Goal: Information Seeking & Learning: Learn about a topic

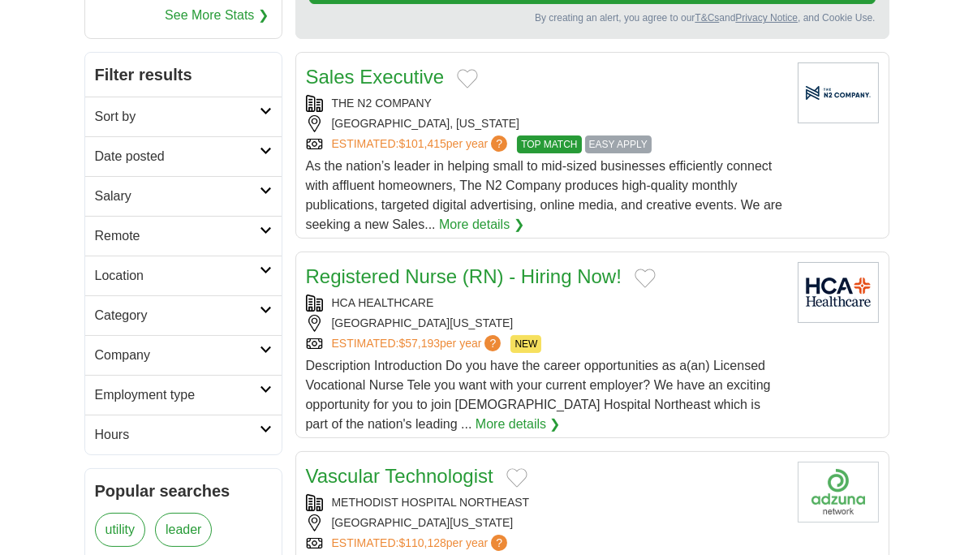
scroll to position [277, 0]
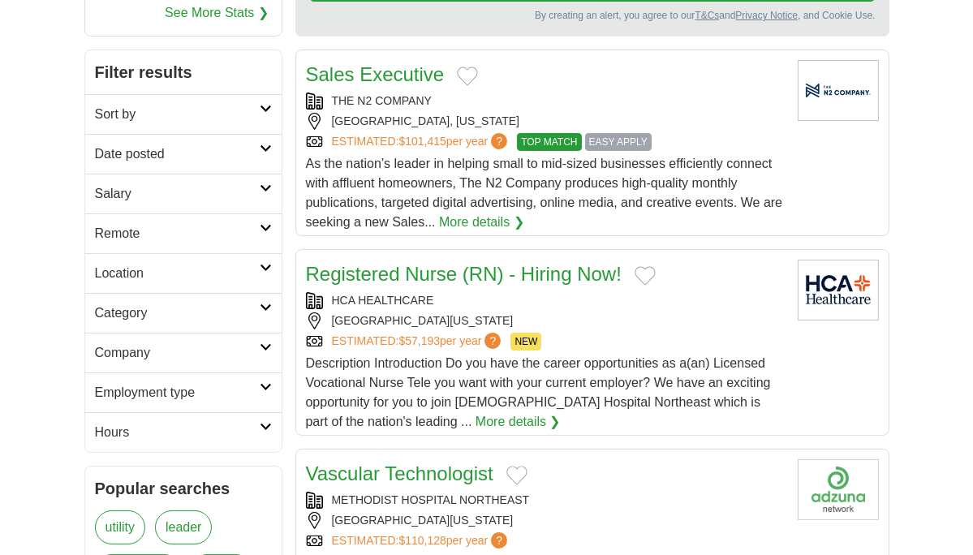
click at [398, 84] on h2 "Sales Executive" at bounding box center [375, 74] width 139 height 29
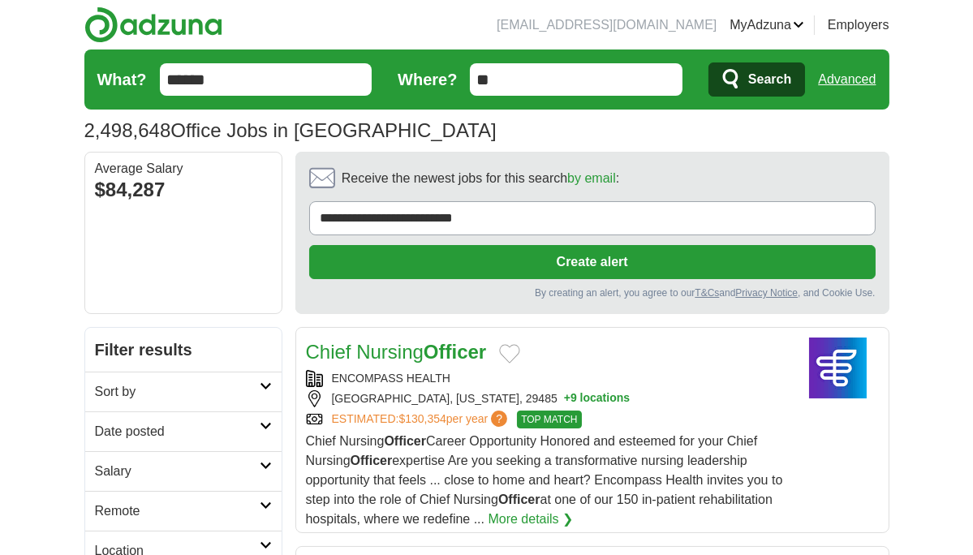
click at [530, 71] on input "**" at bounding box center [576, 79] width 213 height 32
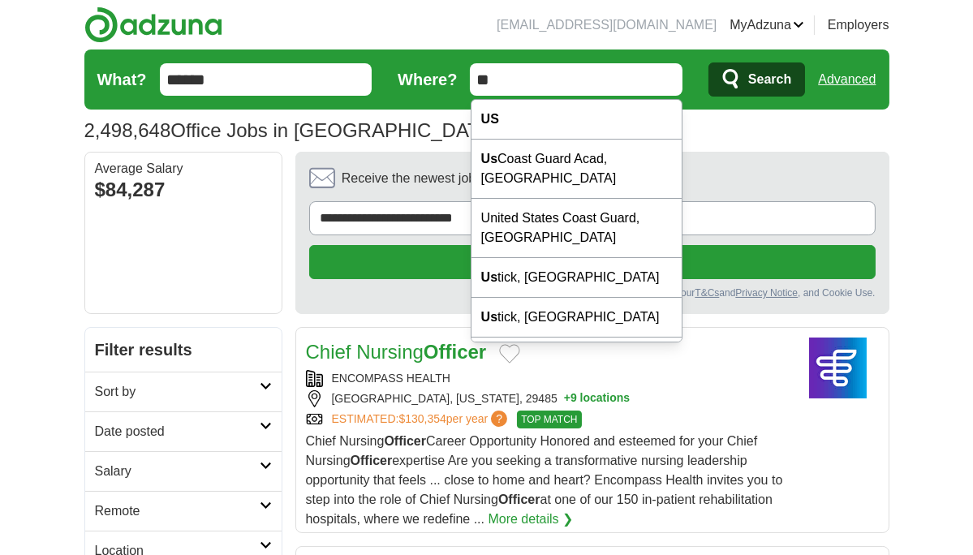
click at [530, 71] on input "**" at bounding box center [576, 79] width 213 height 32
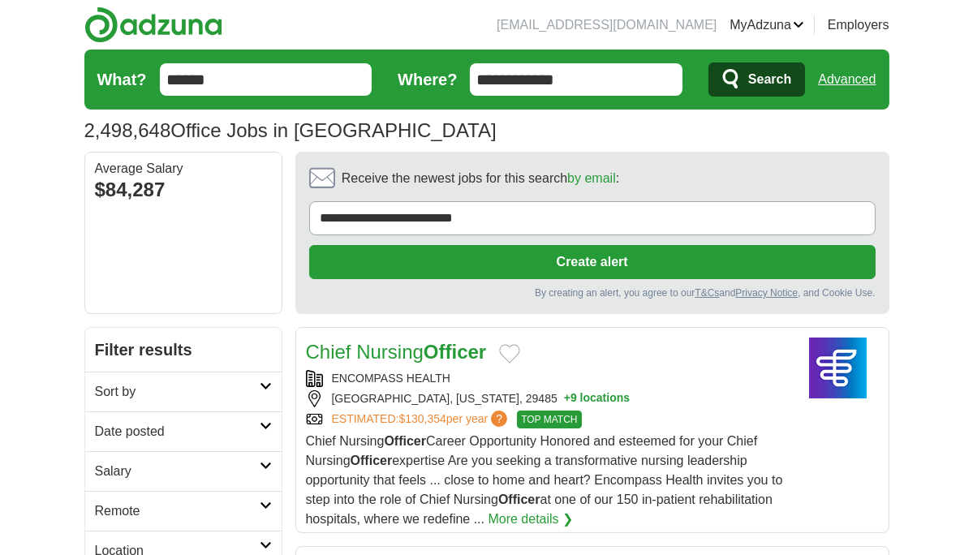
click at [587, 82] on input "**********" at bounding box center [576, 79] width 213 height 32
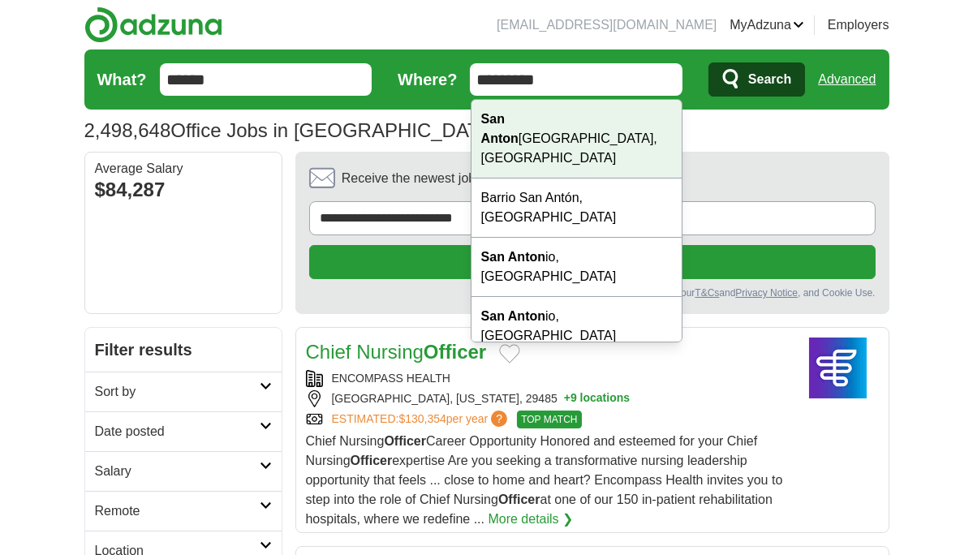
click at [529, 129] on div "San Anton io, TX" at bounding box center [576, 139] width 211 height 79
type input "**********"
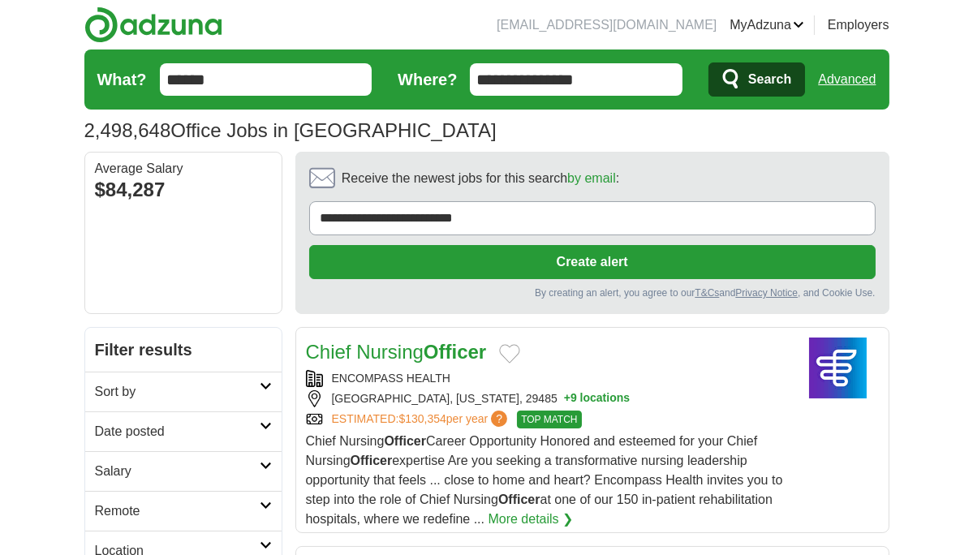
click at [745, 79] on button "Search" at bounding box center [756, 79] width 97 height 34
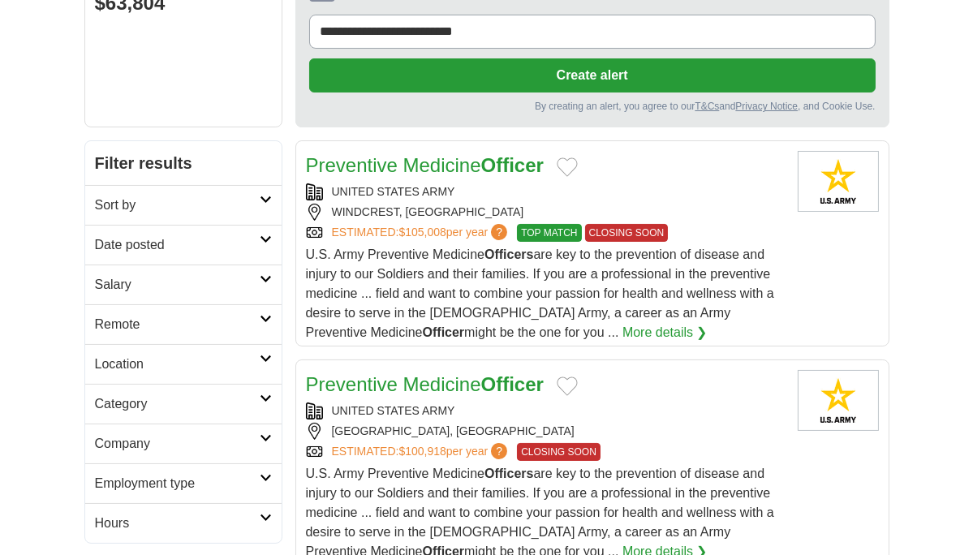
scroll to position [187, 0]
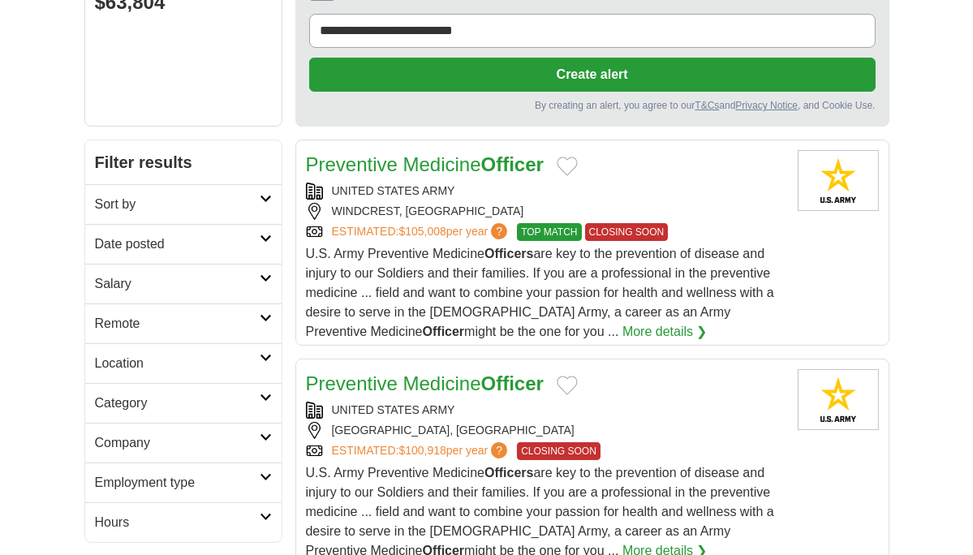
drag, startPoint x: 573, startPoint y: 178, endPoint x: 475, endPoint y: 199, distance: 100.4
click at [475, 199] on div "UNITED STATES ARMY WINDCREST, TX ESTIMATED: $105,008 per year ? TOP MATCH CLOSI…" at bounding box center [545, 212] width 479 height 58
click at [447, 257] on span "U.S. Army Preventive Medicine Officers are key to the prevention of disease and…" at bounding box center [540, 293] width 468 height 92
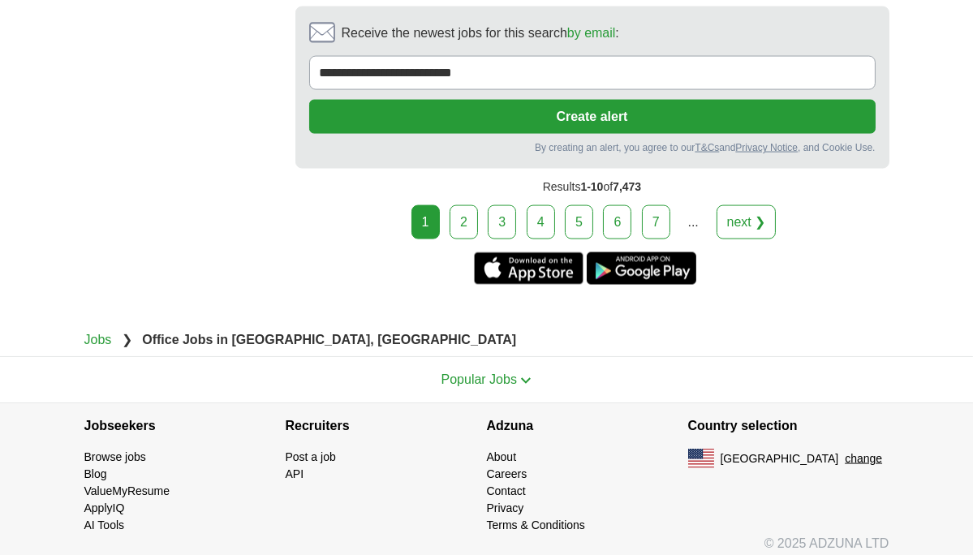
scroll to position [3715, 0]
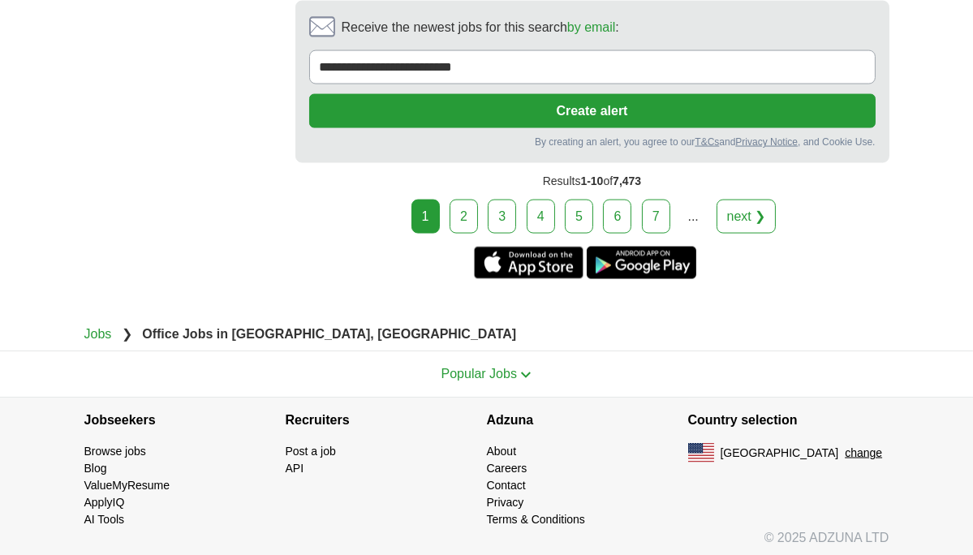
click at [464, 214] on link "2" at bounding box center [464, 217] width 28 height 34
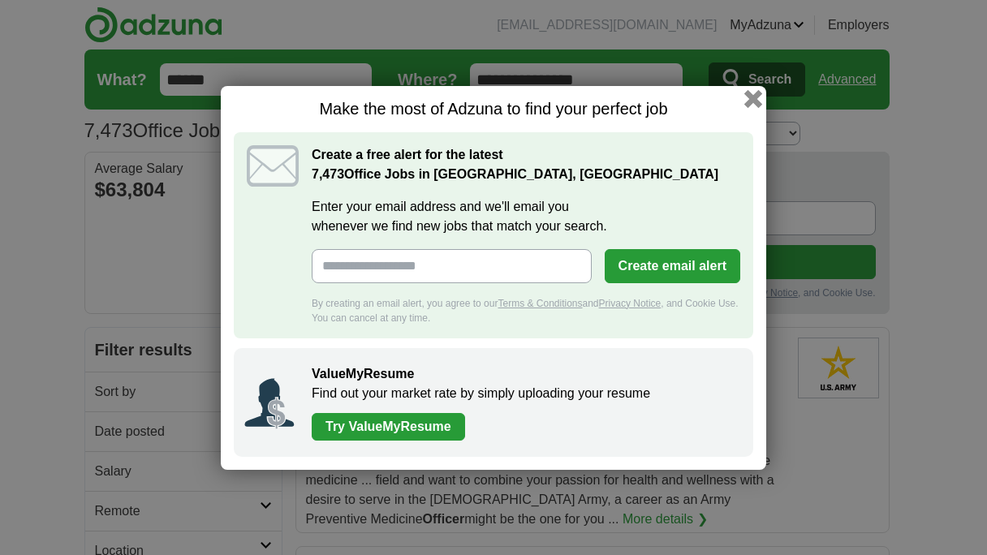
click at [754, 101] on button "button" at bounding box center [753, 98] width 18 height 18
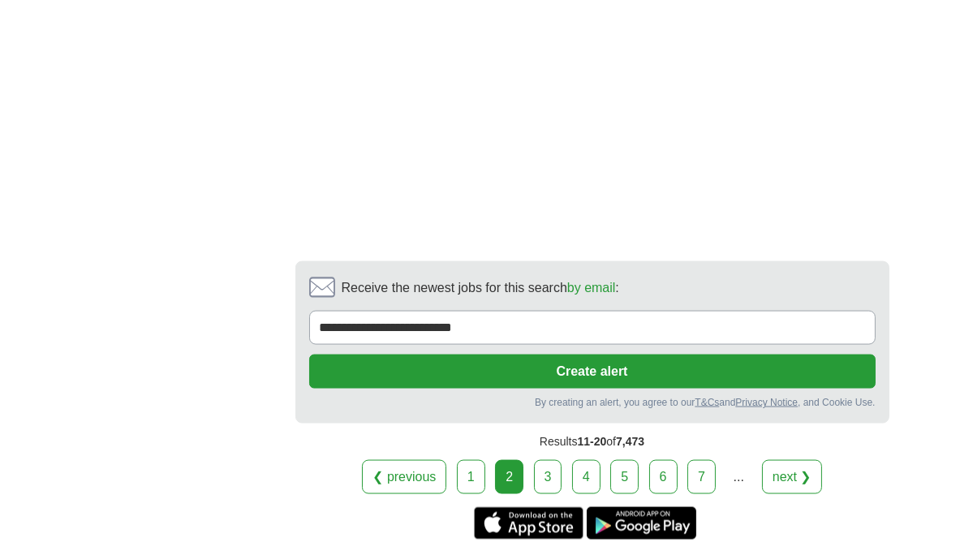
scroll to position [3613, 0]
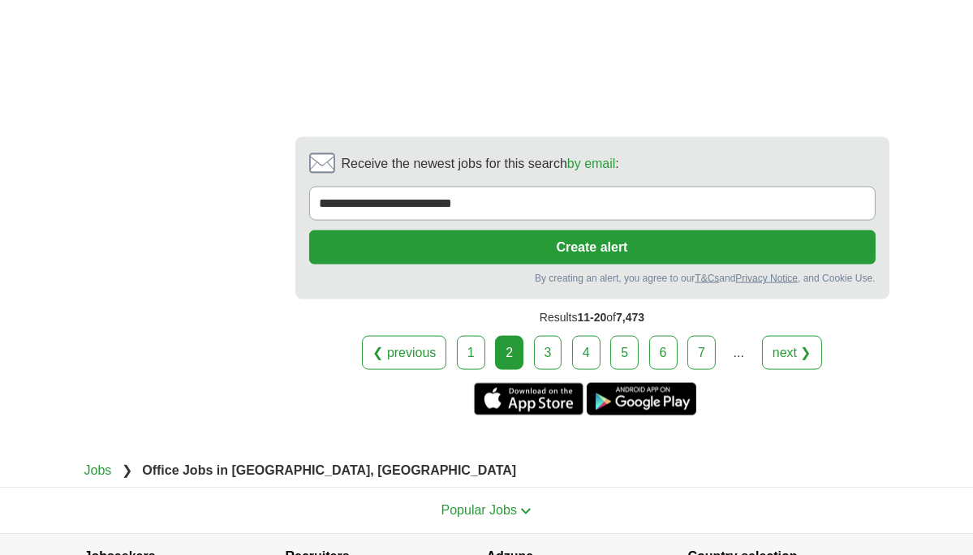
click at [539, 336] on link "3" at bounding box center [548, 353] width 28 height 34
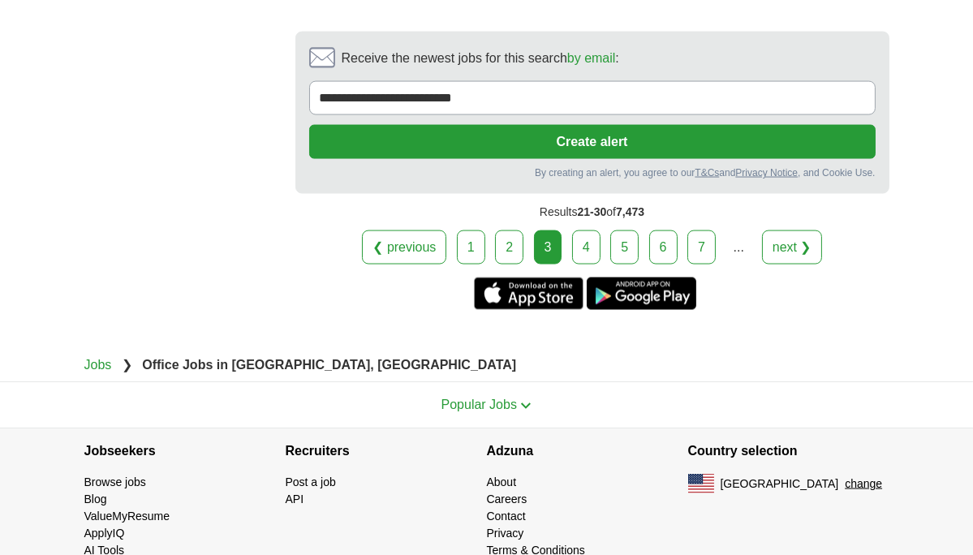
scroll to position [3753, 0]
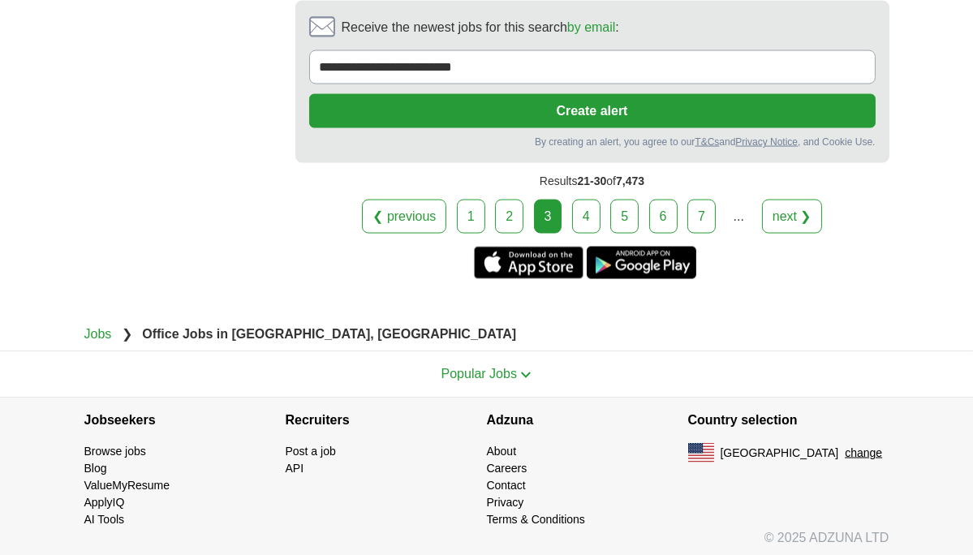
click at [583, 205] on link "4" at bounding box center [586, 217] width 28 height 34
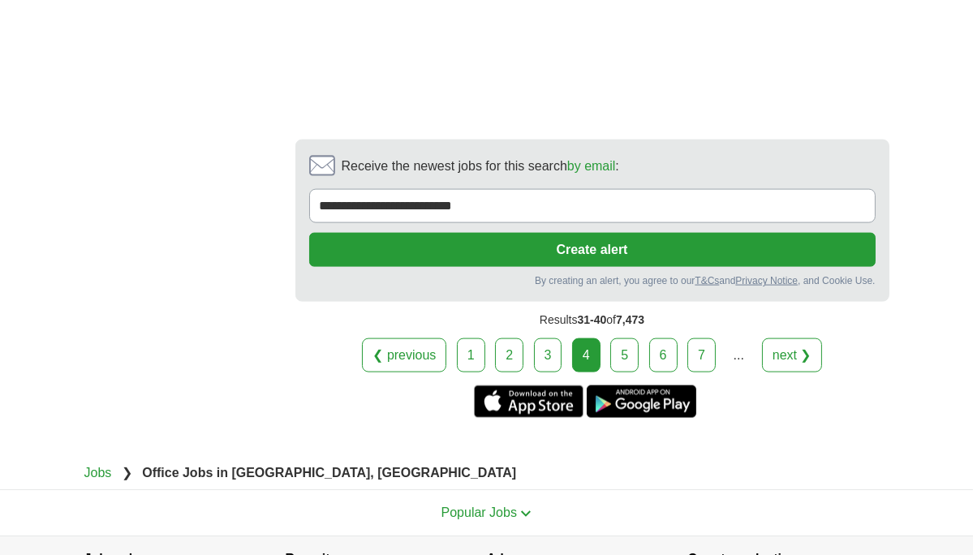
scroll to position [3397, 0]
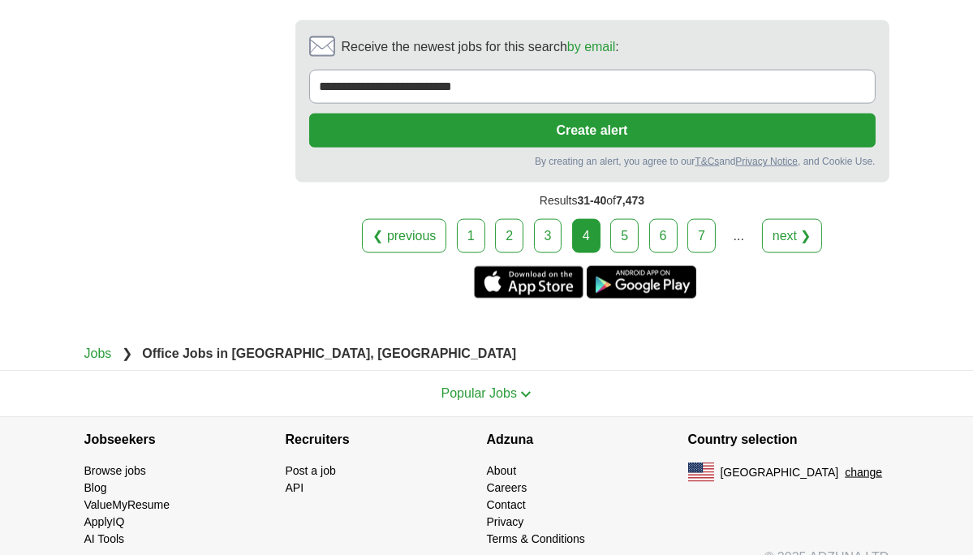
click at [620, 219] on link "5" at bounding box center [624, 236] width 28 height 34
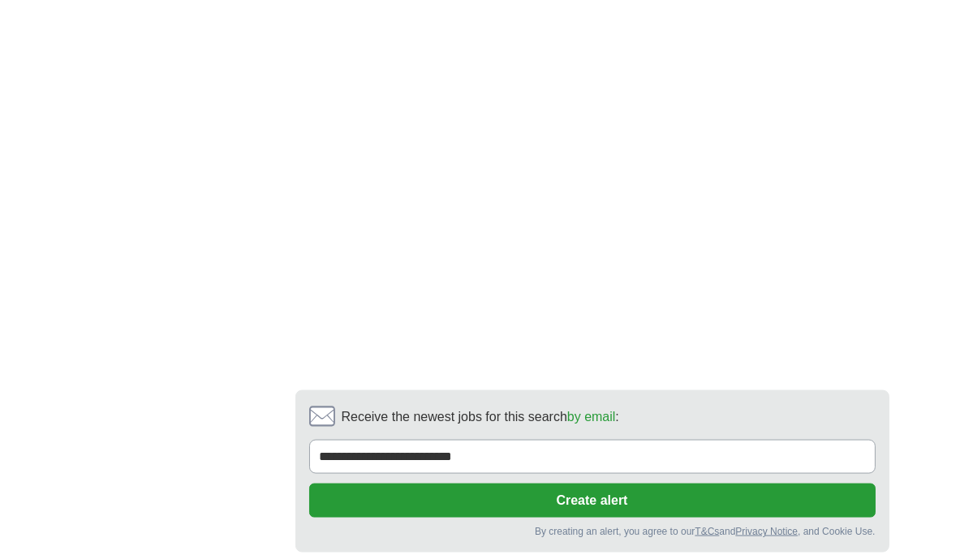
scroll to position [3455, 0]
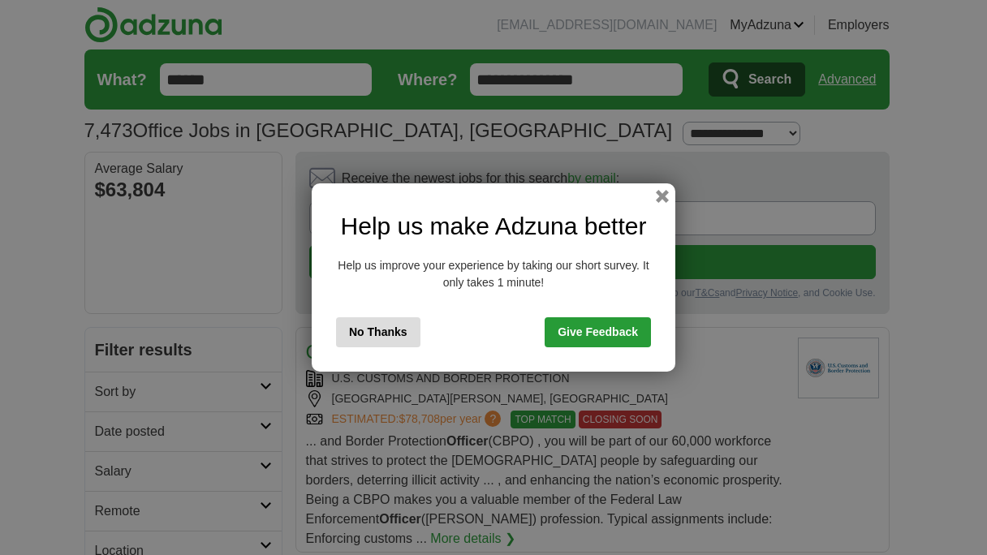
click at [397, 332] on button "No Thanks" at bounding box center [378, 332] width 84 height 30
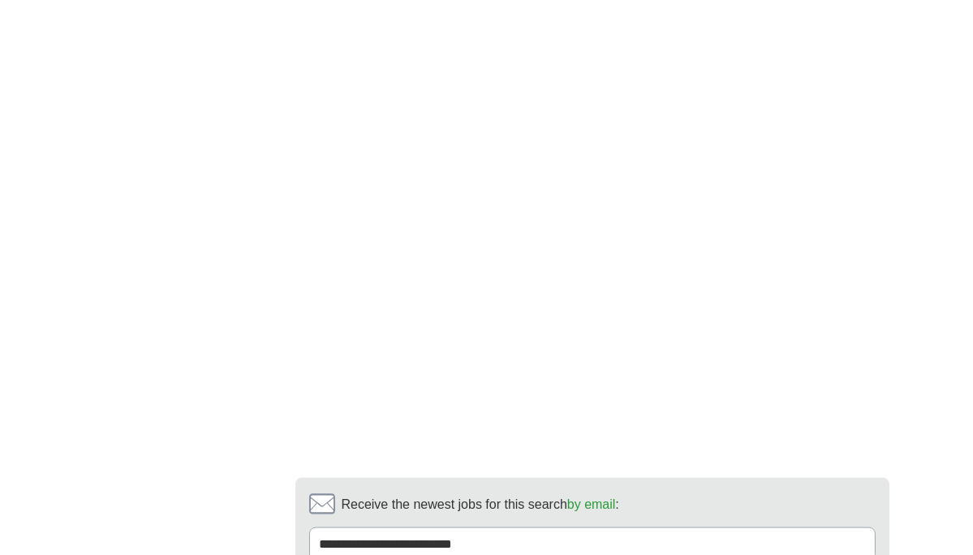
scroll to position [3599, 0]
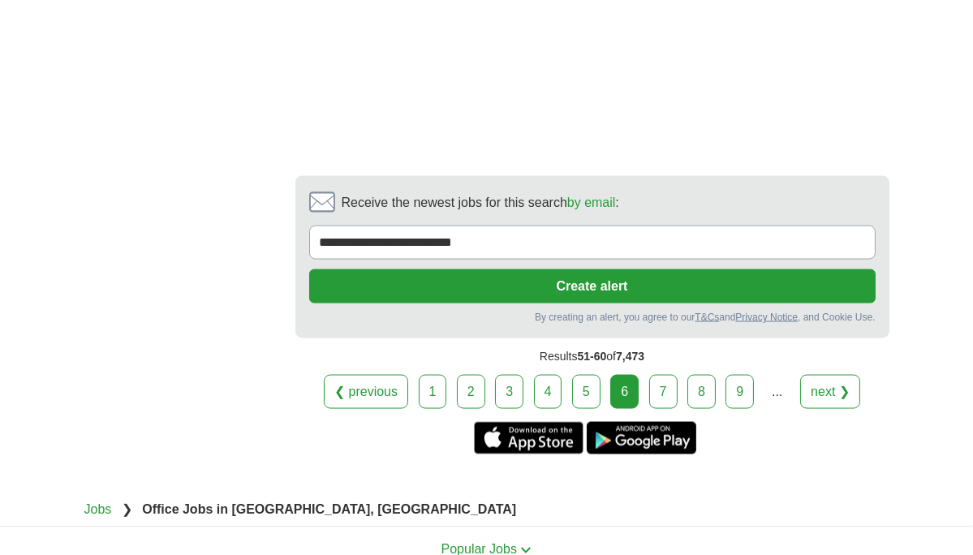
click at [671, 375] on link "7" at bounding box center [663, 392] width 28 height 34
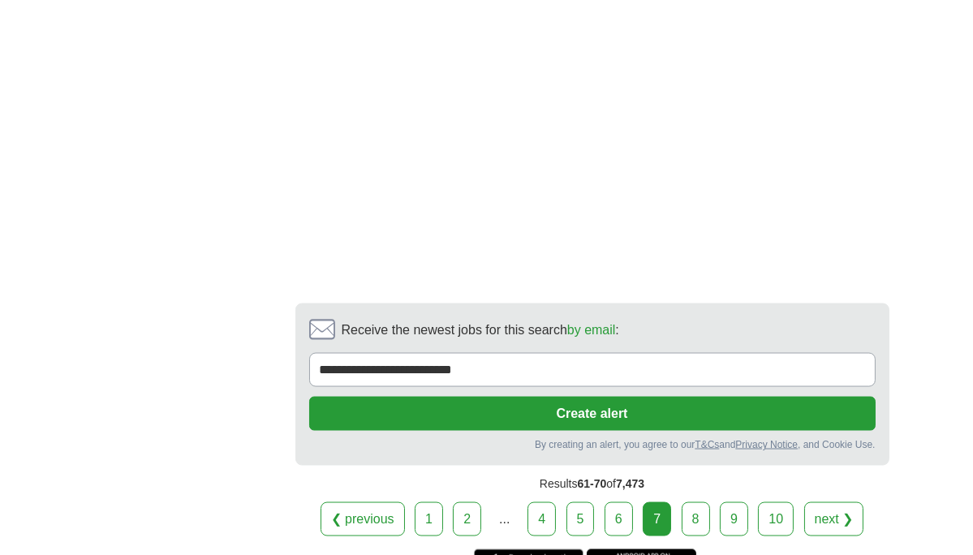
scroll to position [3801, 0]
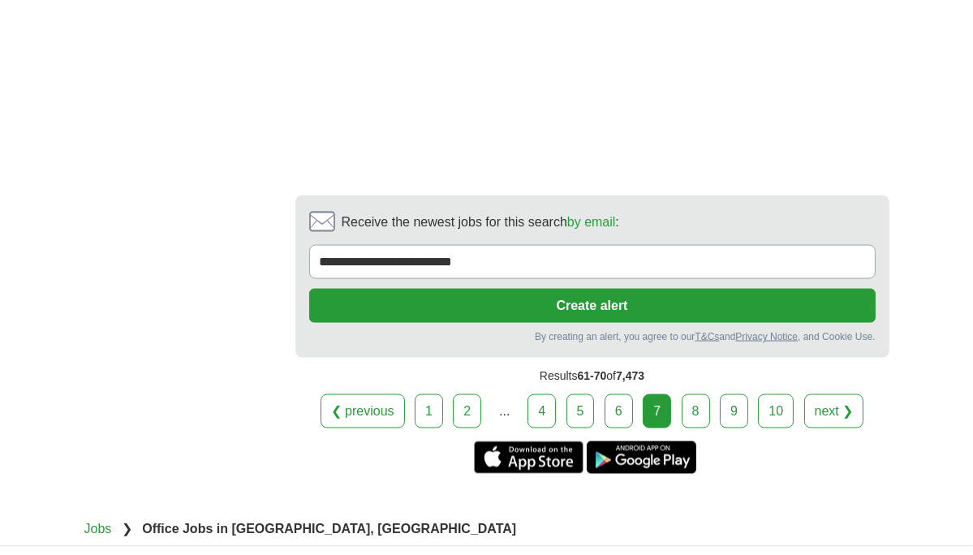
click at [685, 394] on link "8" at bounding box center [696, 411] width 28 height 34
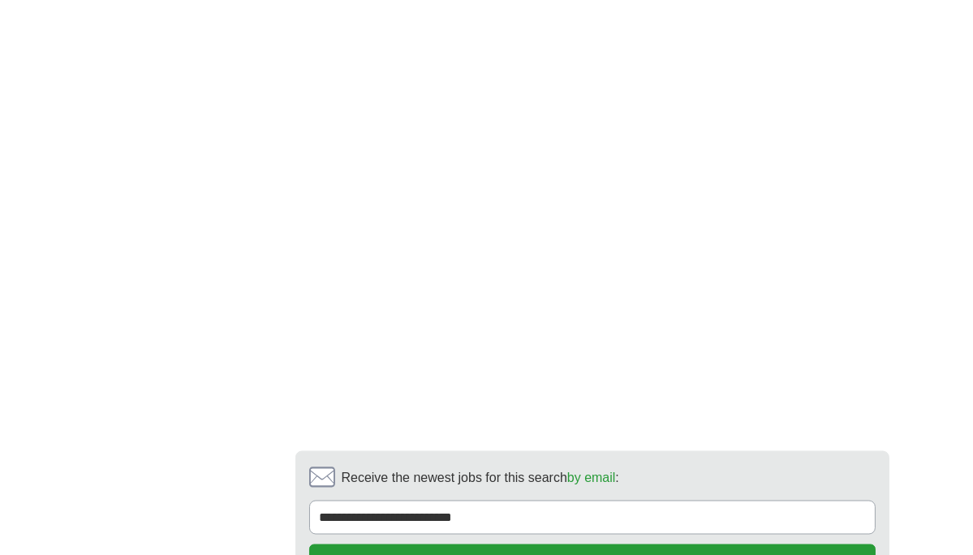
scroll to position [3827, 0]
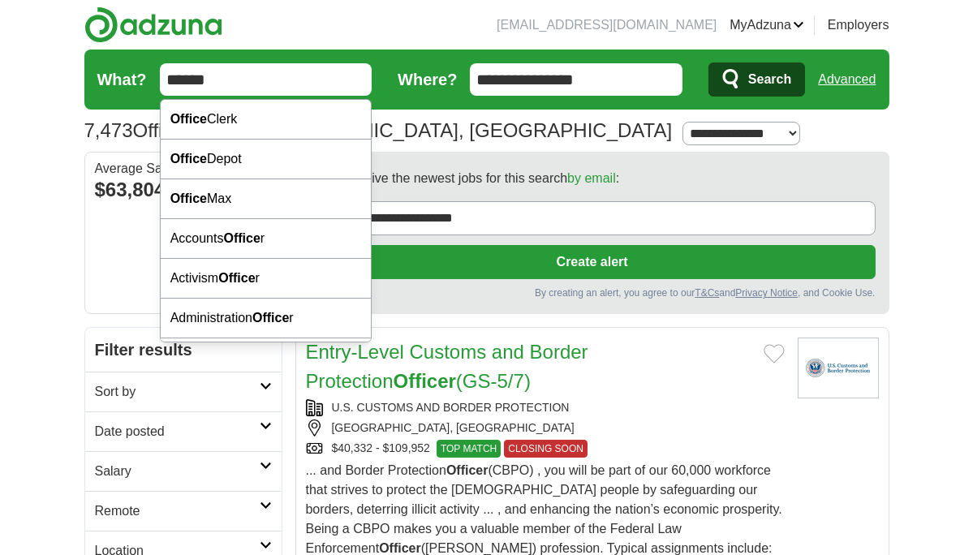
click at [247, 71] on input "******" at bounding box center [266, 79] width 213 height 32
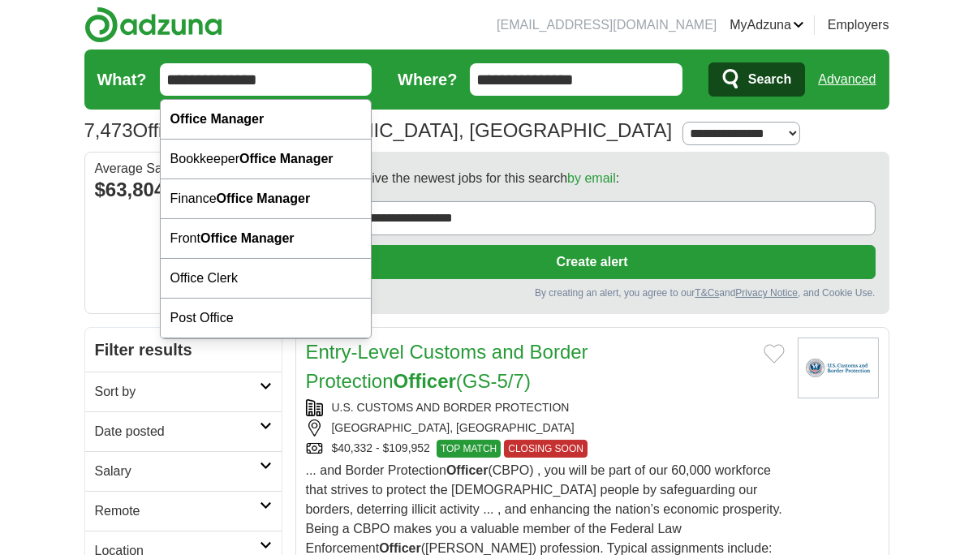
type input "**********"
click at [708, 62] on button "Search" at bounding box center [756, 79] width 97 height 34
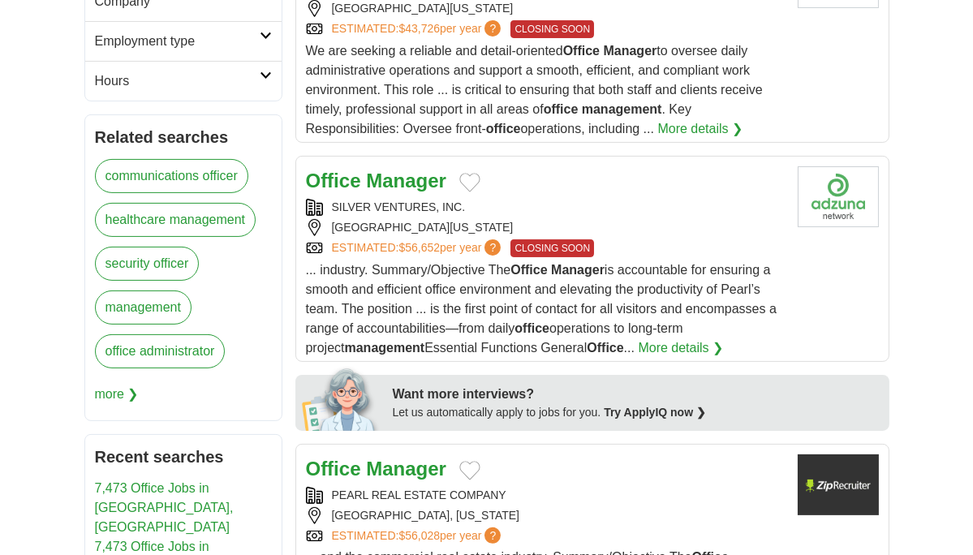
scroll to position [630, 0]
click at [375, 169] on strong "Manager" at bounding box center [406, 180] width 80 height 22
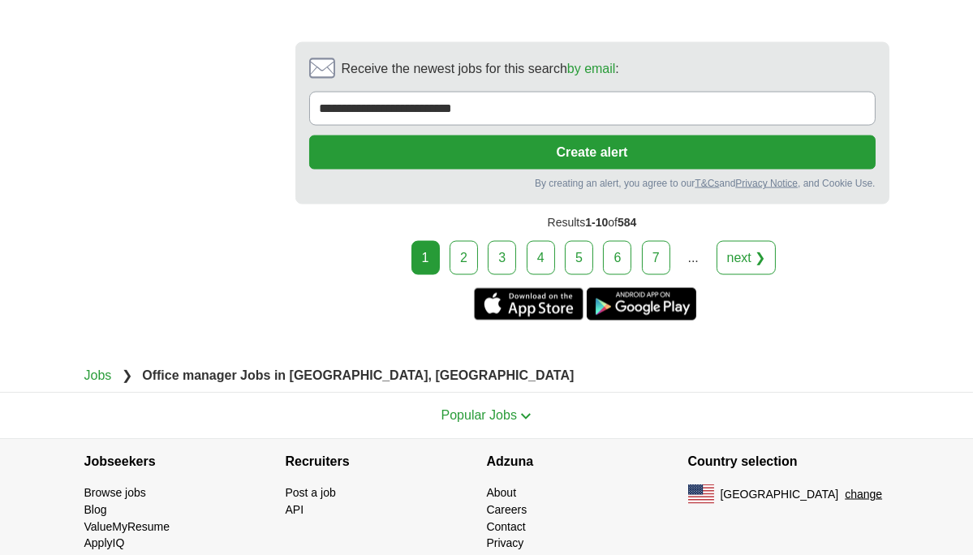
scroll to position [3841, 0]
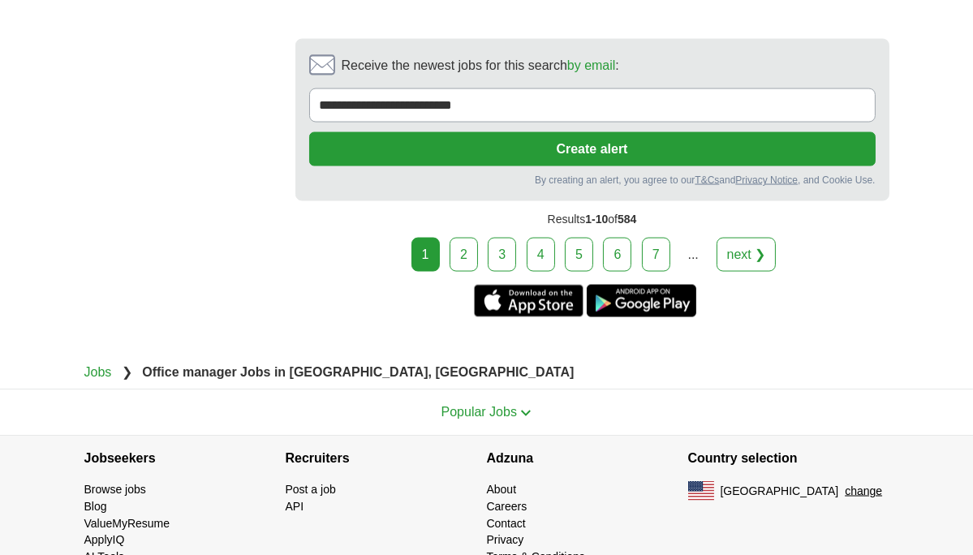
click at [467, 238] on link "2" at bounding box center [464, 255] width 28 height 34
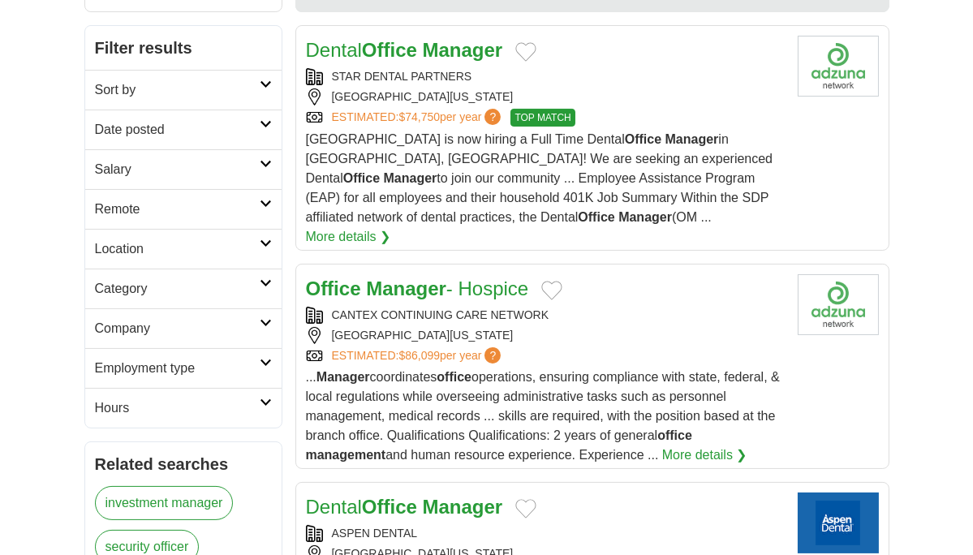
scroll to position [302, 0]
click at [391, 277] on strong "Manager" at bounding box center [406, 288] width 80 height 22
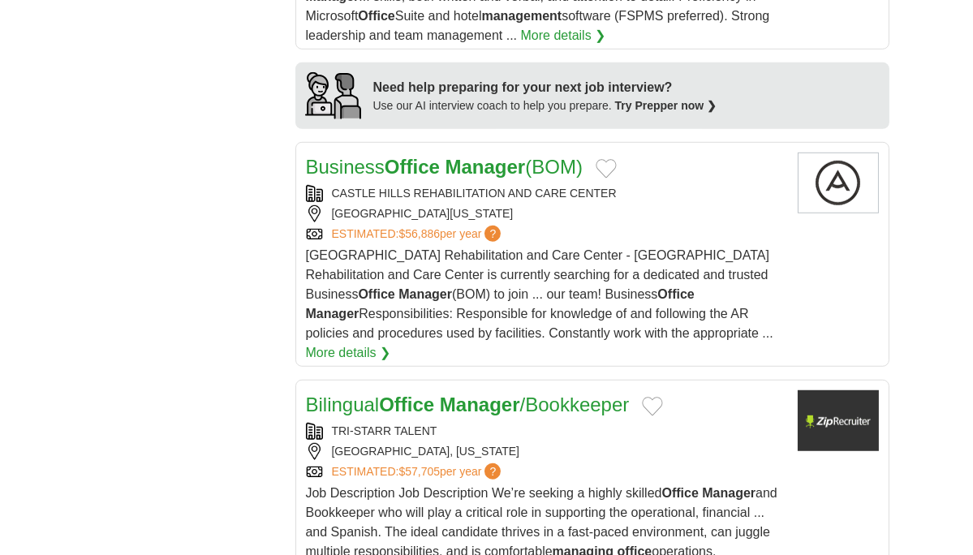
scroll to position [1597, 0]
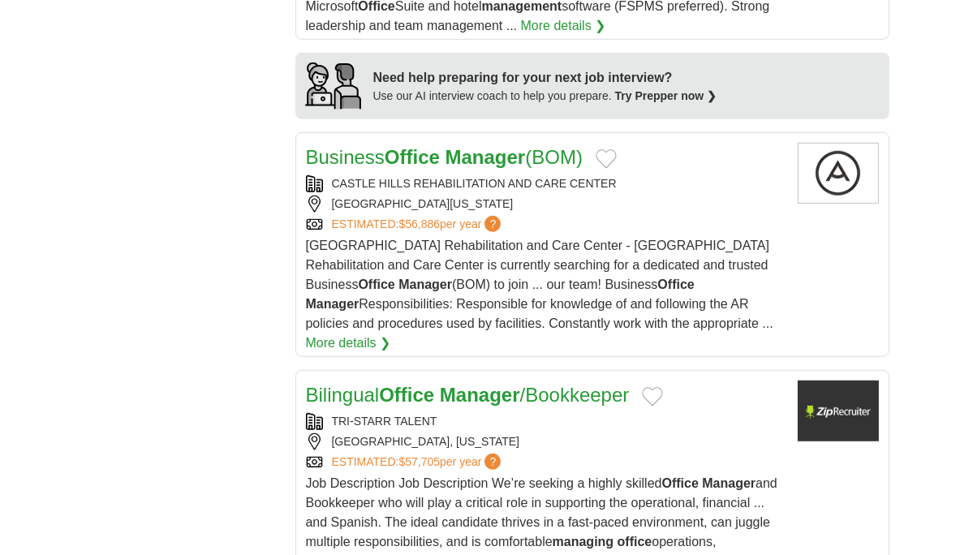
click at [461, 146] on strong "Manager" at bounding box center [485, 157] width 80 height 22
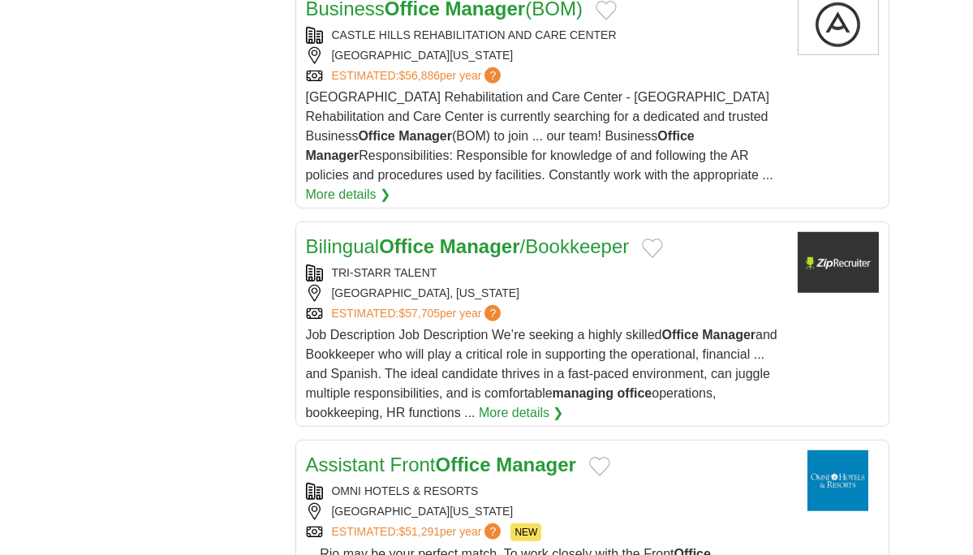
scroll to position [1765, 0]
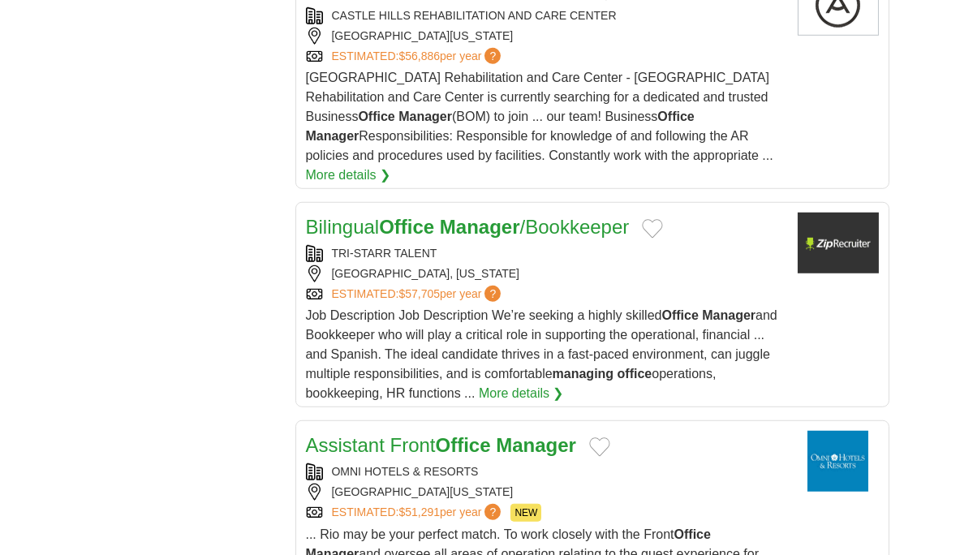
click at [445, 216] on strong "Manager" at bounding box center [480, 227] width 80 height 22
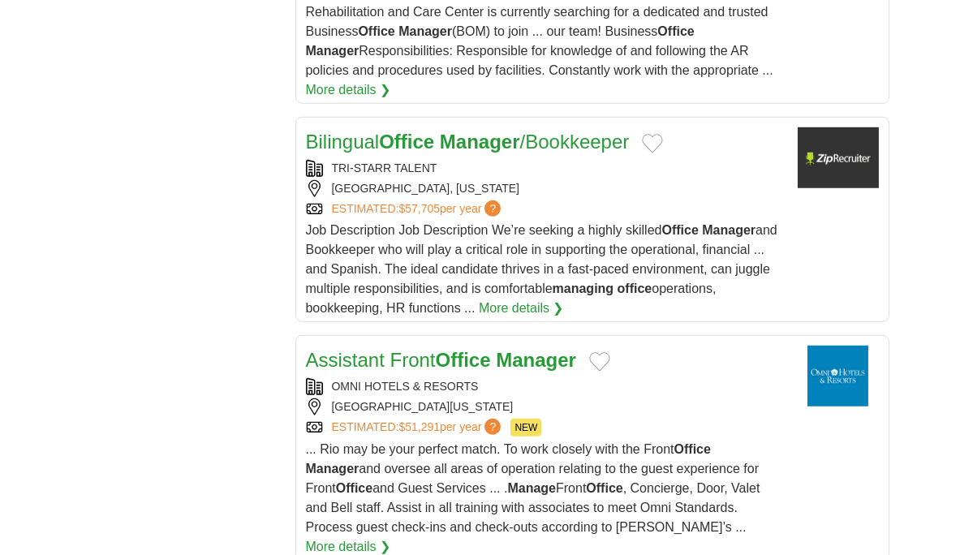
scroll to position [1852, 0]
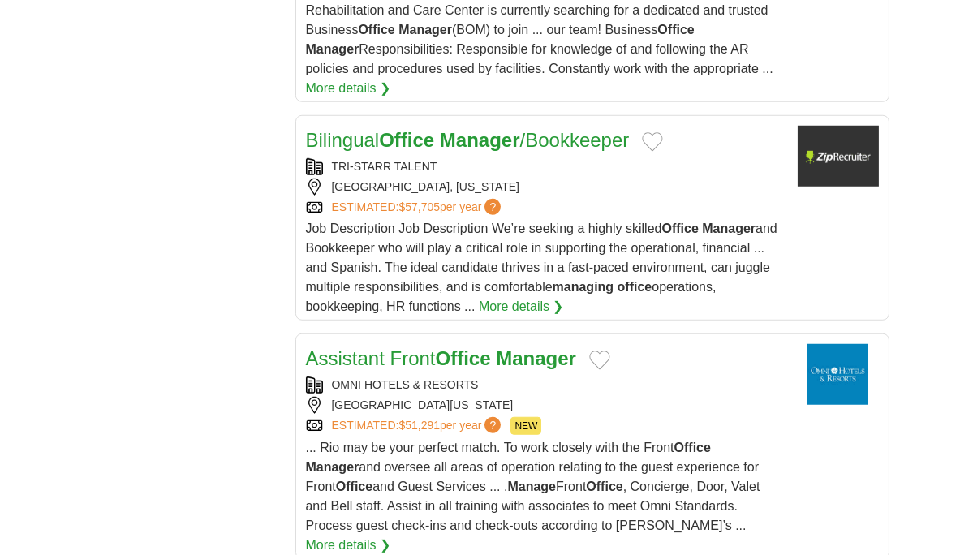
click at [557, 129] on link "Bilingual Office Manager /Bookkeeper" at bounding box center [468, 140] width 324 height 22
click at [456, 347] on strong "Office" at bounding box center [463, 358] width 55 height 22
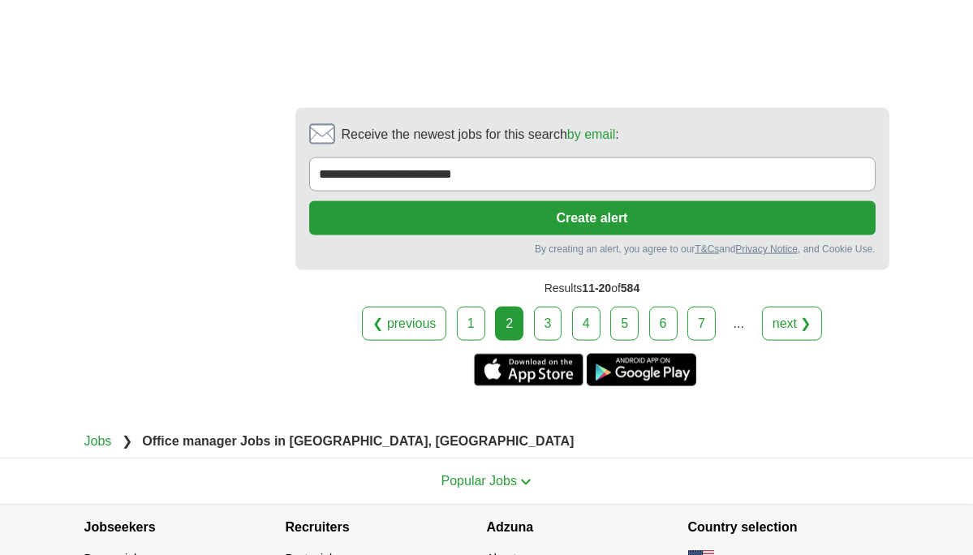
scroll to position [3362, 0]
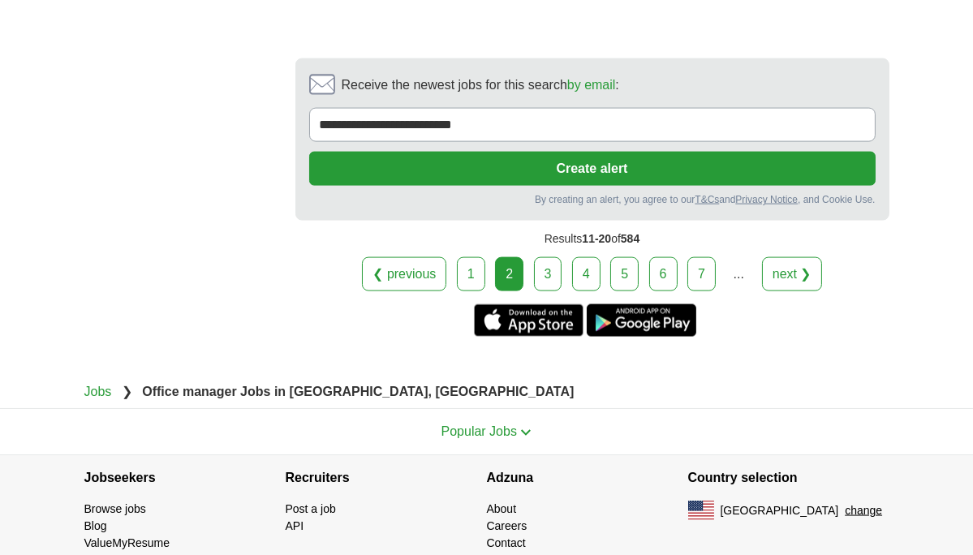
click at [550, 257] on link "3" at bounding box center [548, 274] width 28 height 34
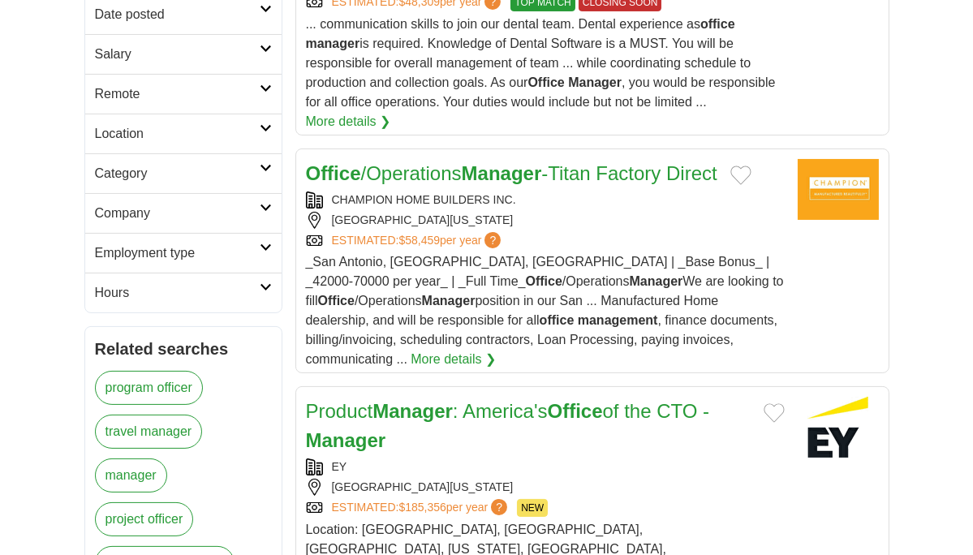
scroll to position [445, 0]
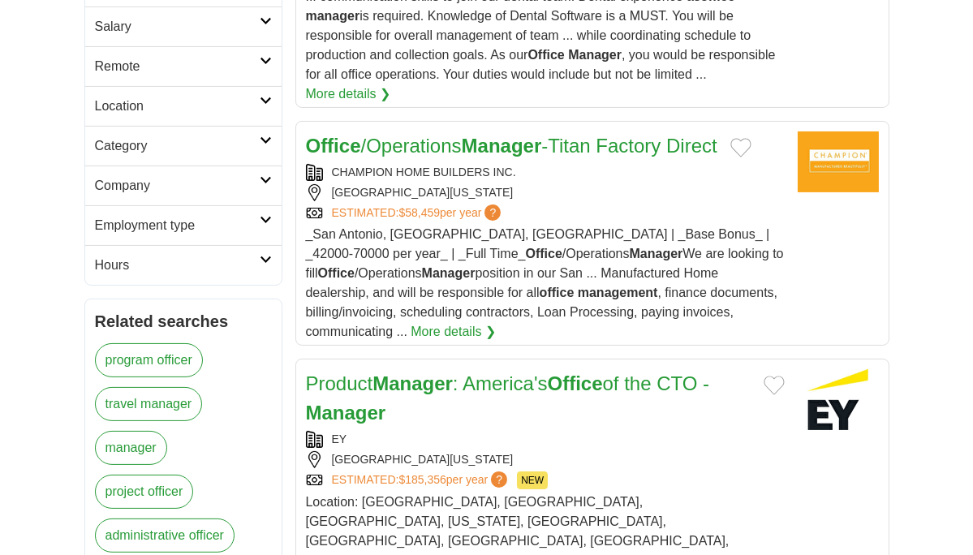
click at [520, 131] on h2 "Office /Operations Manager -Titan Factory Direct" at bounding box center [511, 145] width 411 height 29
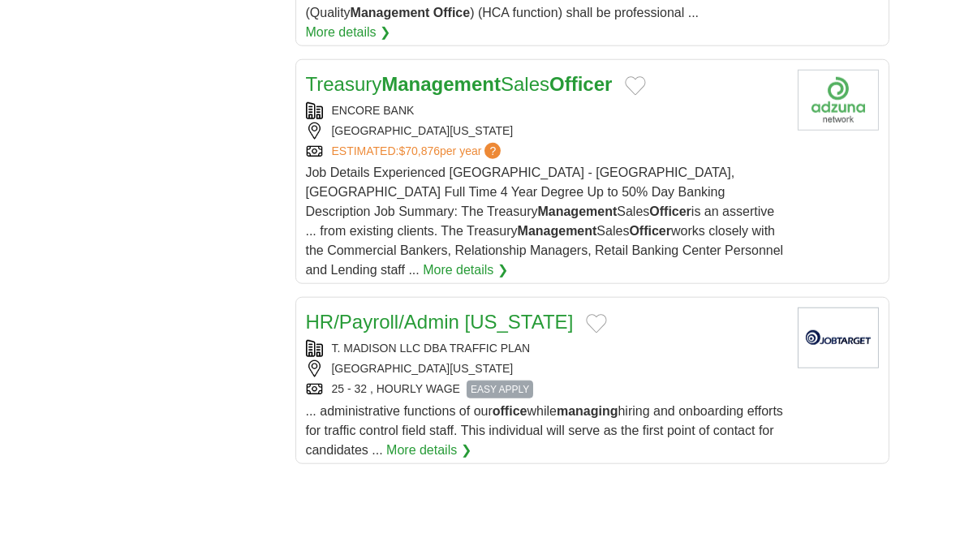
scroll to position [2316, 0]
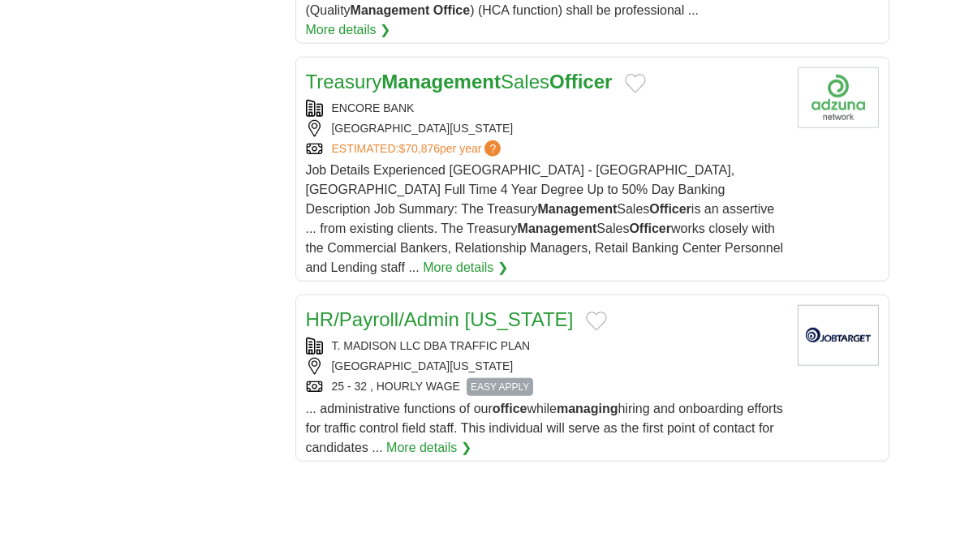
click at [453, 308] on link "HR/Payroll/Admin [US_STATE]" at bounding box center [440, 319] width 268 height 22
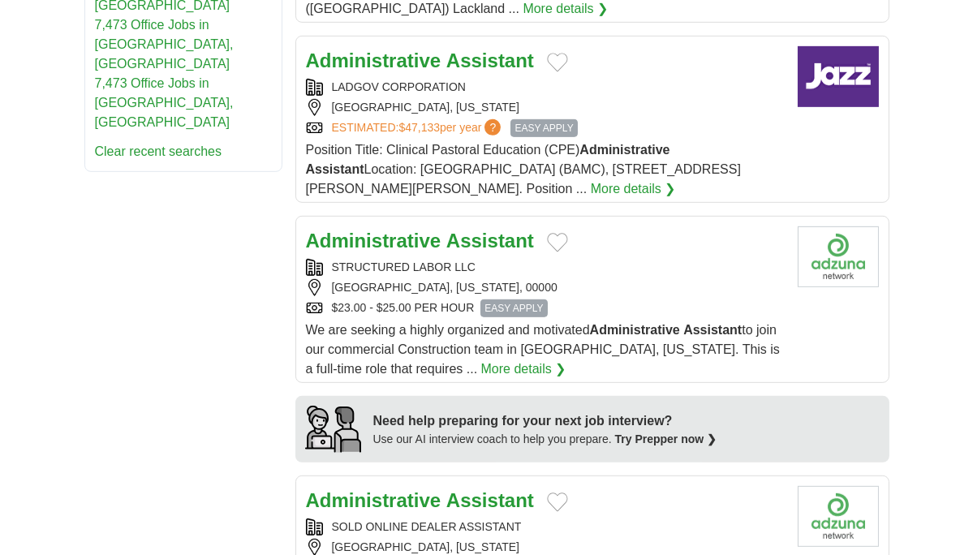
scroll to position [1237, 0]
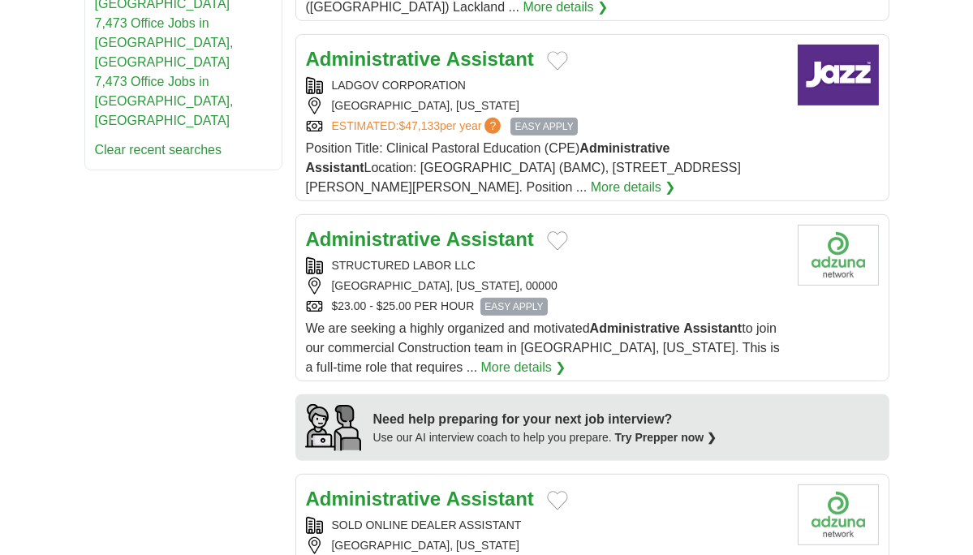
click at [415, 228] on strong "Administrative" at bounding box center [374, 239] width 136 height 22
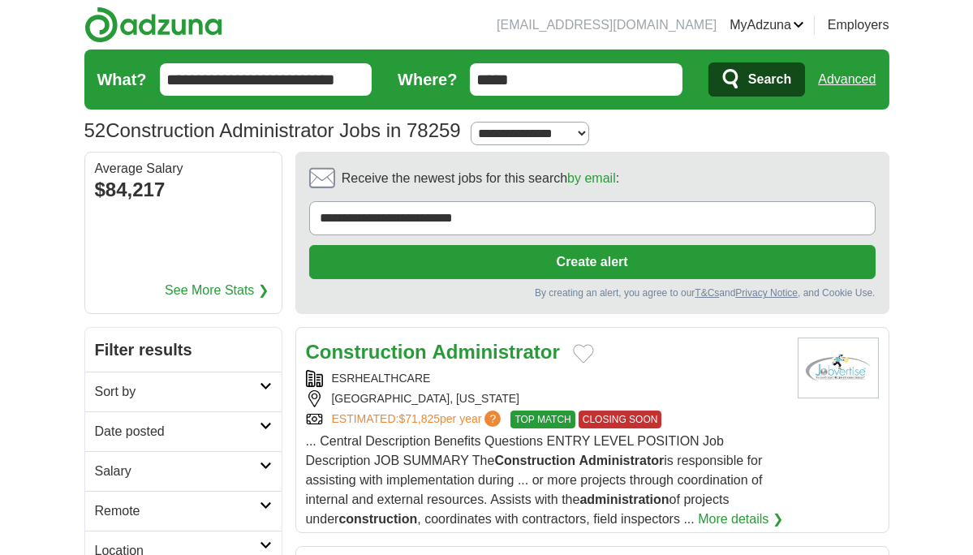
click at [359, 338] on h2 "Construction Administrator" at bounding box center [433, 352] width 254 height 29
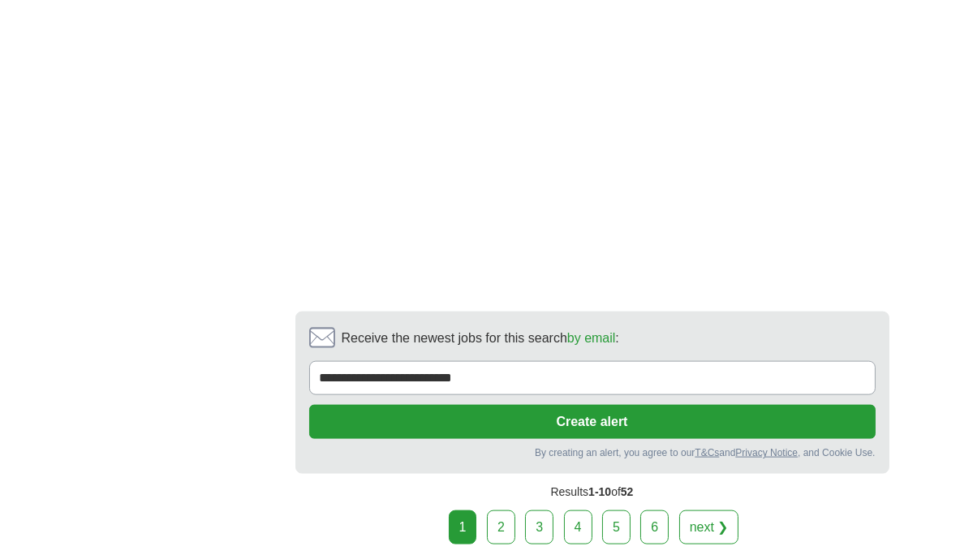
scroll to position [2988, 0]
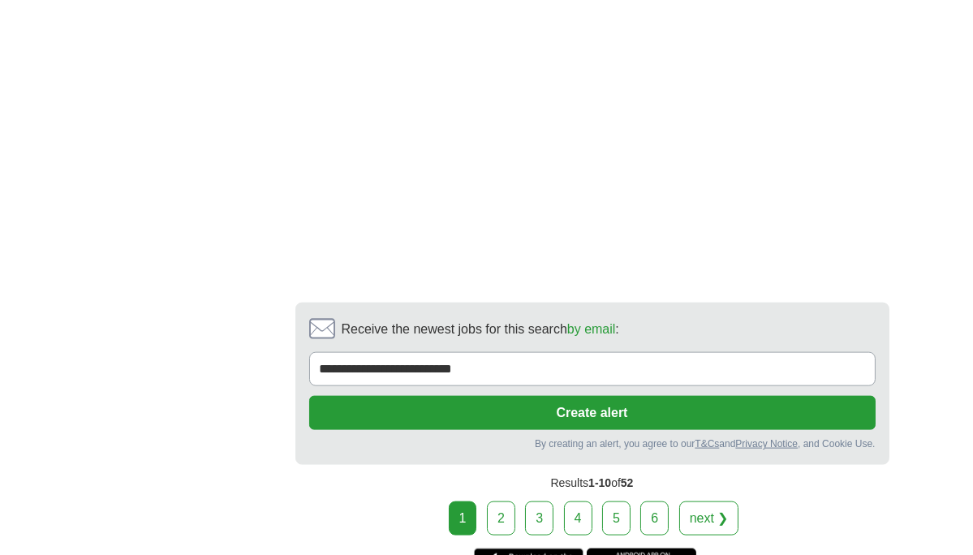
click at [503, 501] on link "2" at bounding box center [501, 518] width 28 height 34
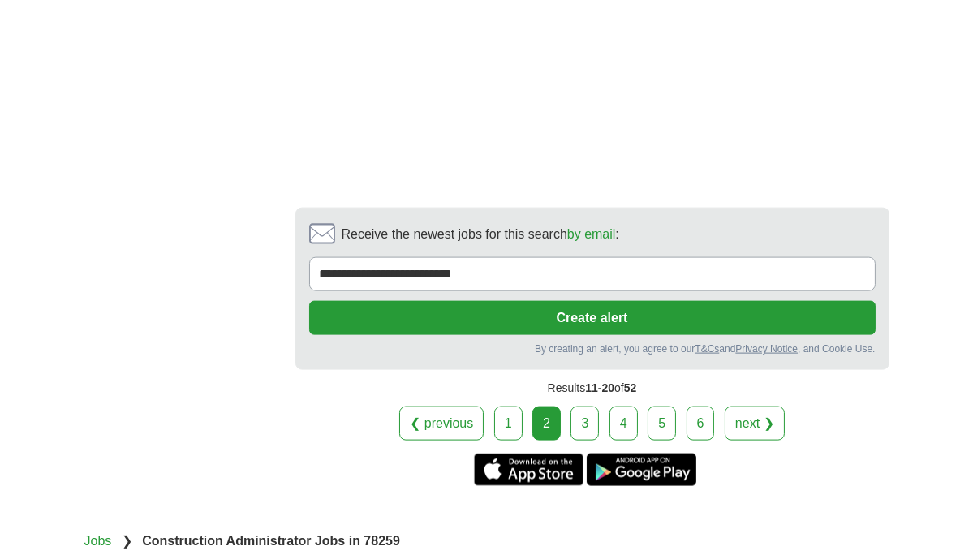
scroll to position [3049, 0]
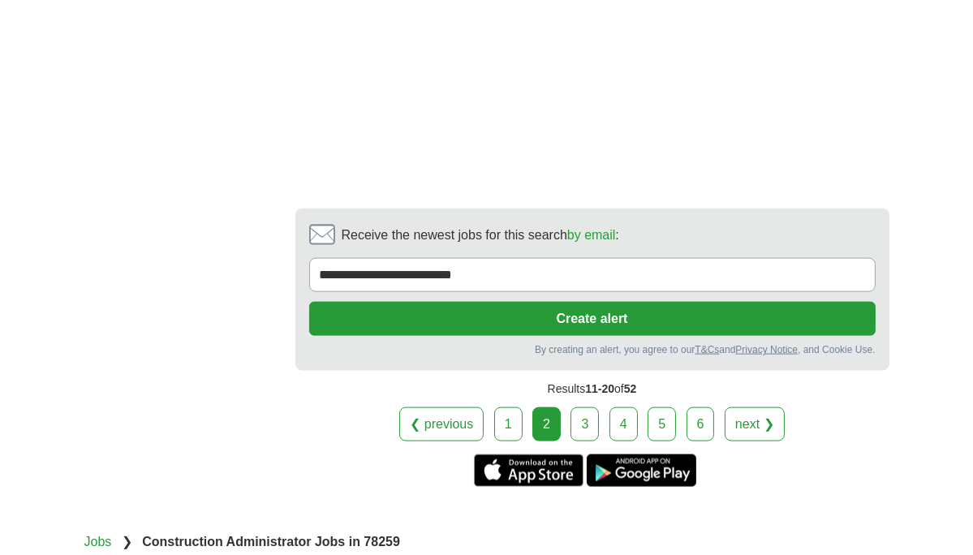
click at [586, 419] on link "3" at bounding box center [584, 424] width 28 height 34
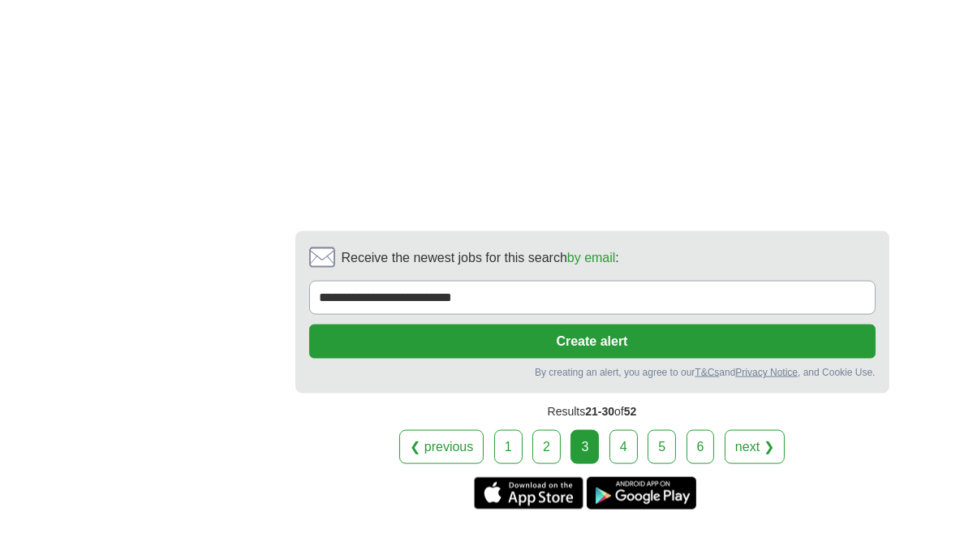
scroll to position [3291, 0]
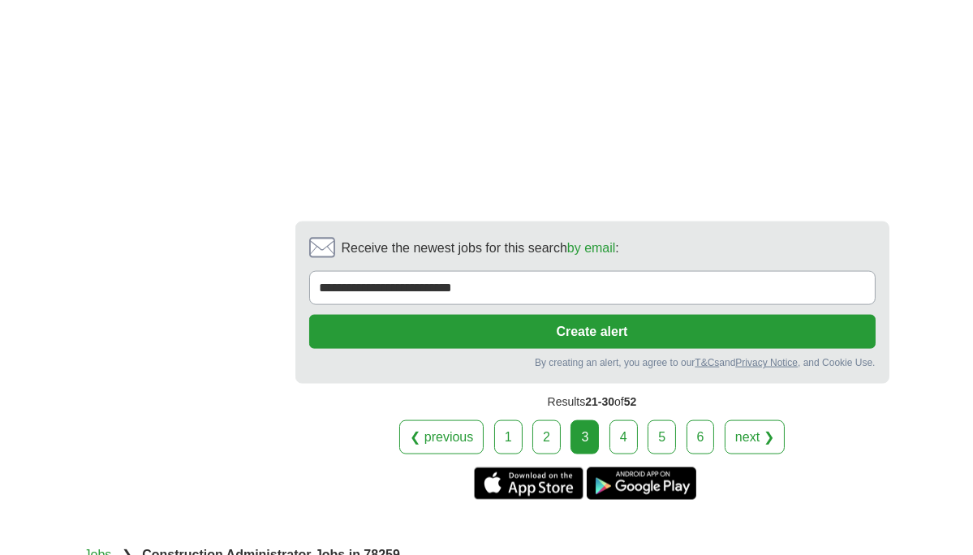
click at [626, 420] on link "4" at bounding box center [623, 437] width 28 height 34
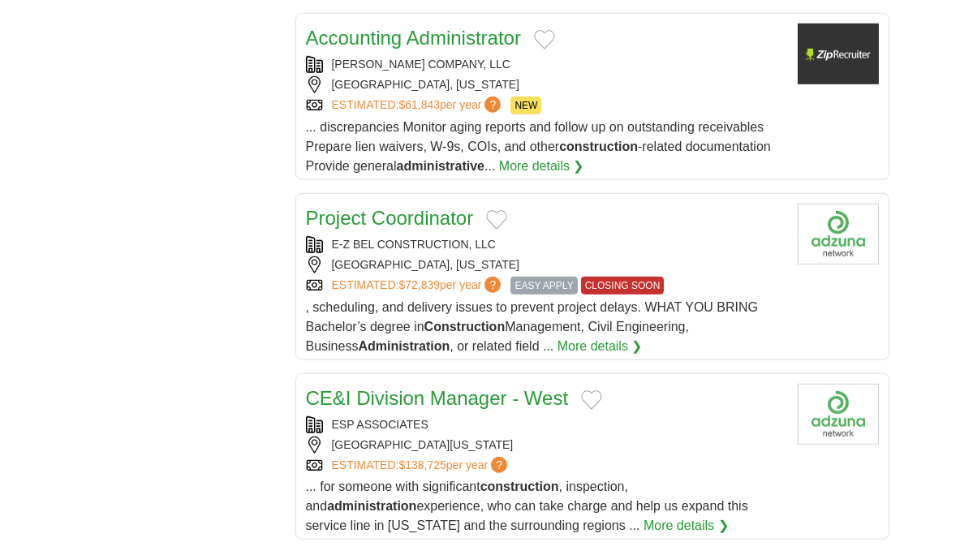
scroll to position [1860, 0]
click at [471, 46] on h2 "Accounting Administrator" at bounding box center [413, 38] width 215 height 29
